Goal: Obtain resource: Obtain resource

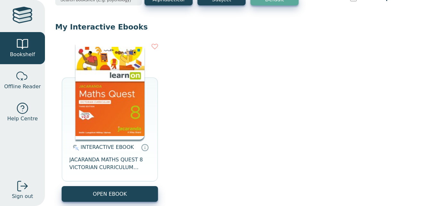
scroll to position [45, 0]
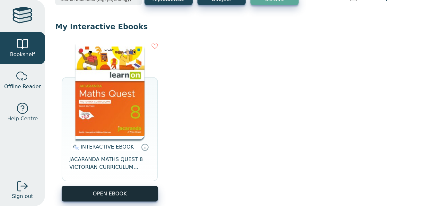
click at [133, 196] on button "OPEN EBOOK" at bounding box center [110, 194] width 96 height 16
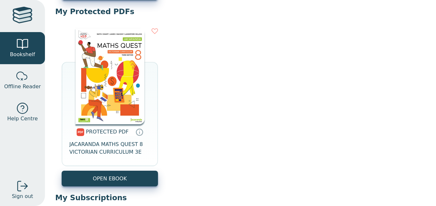
scroll to position [247, 0]
click at [97, 108] on img at bounding box center [109, 76] width 69 height 96
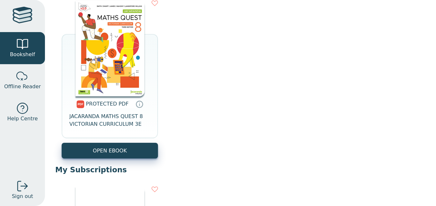
scroll to position [275, 0]
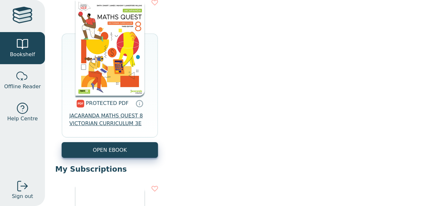
click at [99, 115] on span "JACARANDA MATHS QUEST 8 VICTORIAN CURRICULUM 3E" at bounding box center [109, 119] width 81 height 15
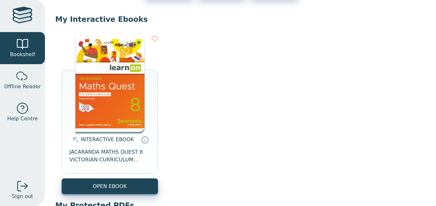
scroll to position [53, 0]
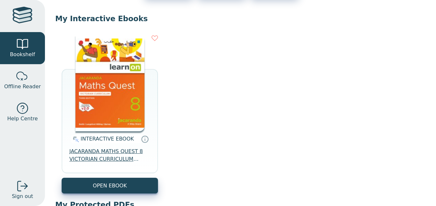
click at [109, 152] on span "JACARANDA MATHS QUEST 8 VICTORIAN CURRICULUM LEARNON EBOOK 3E" at bounding box center [109, 155] width 81 height 15
